Goal: Use online tool/utility: Use online tool/utility

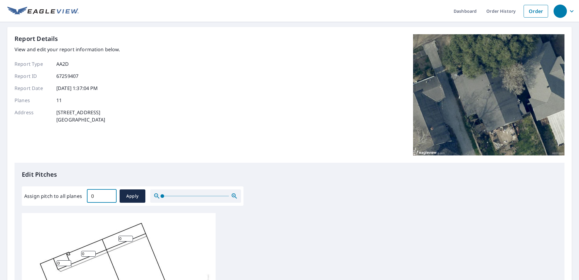
click at [110, 197] on input "0" at bounding box center [102, 196] width 30 height 17
type input "0"
type input "4"
click at [138, 194] on span "Apply" at bounding box center [133, 196] width 16 height 8
type input "4"
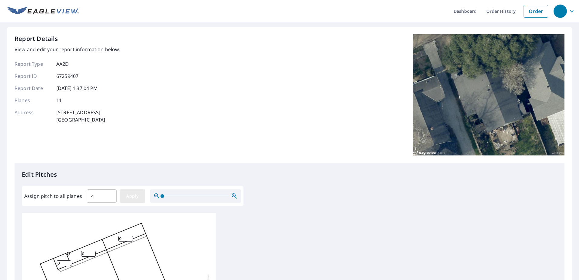
type input "4"
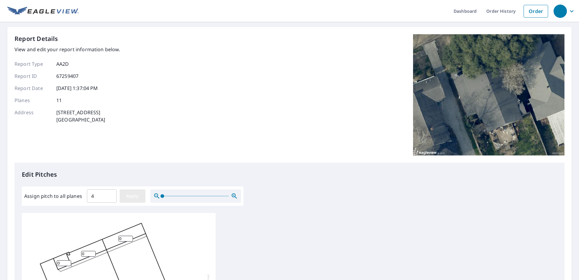
type input "4"
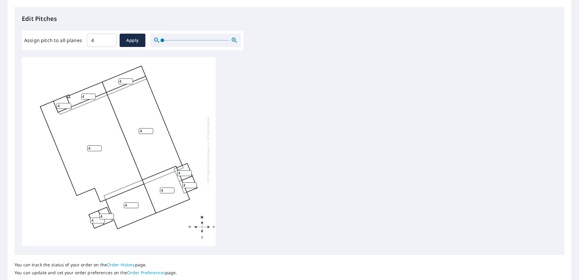
scroll to position [199, 0]
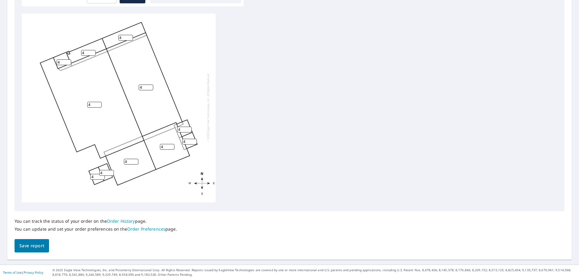
click at [43, 244] on span "Save report" at bounding box center [31, 246] width 25 height 8
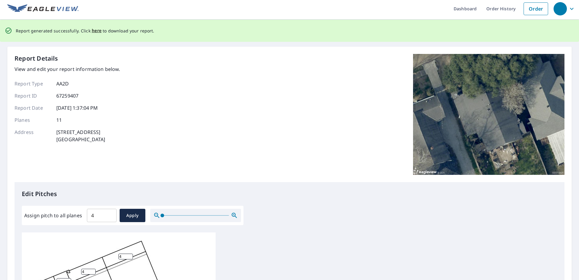
scroll to position [0, 0]
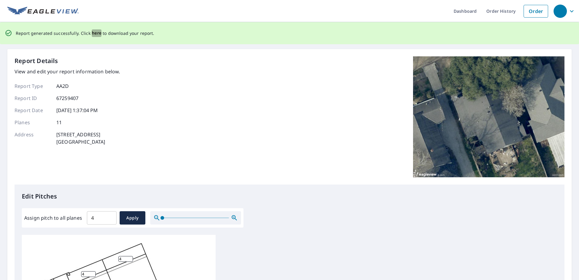
click at [96, 33] on span "here" at bounding box center [97, 33] width 10 height 8
click at [92, 33] on span "here" at bounding box center [97, 33] width 10 height 8
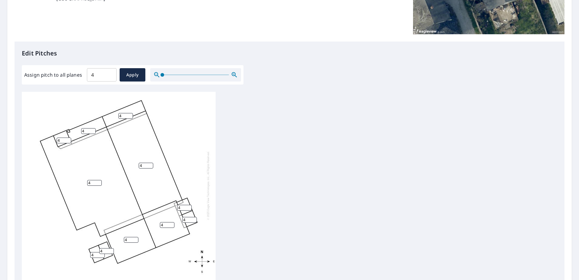
scroll to position [99, 0]
